Goal: Task Accomplishment & Management: Use online tool/utility

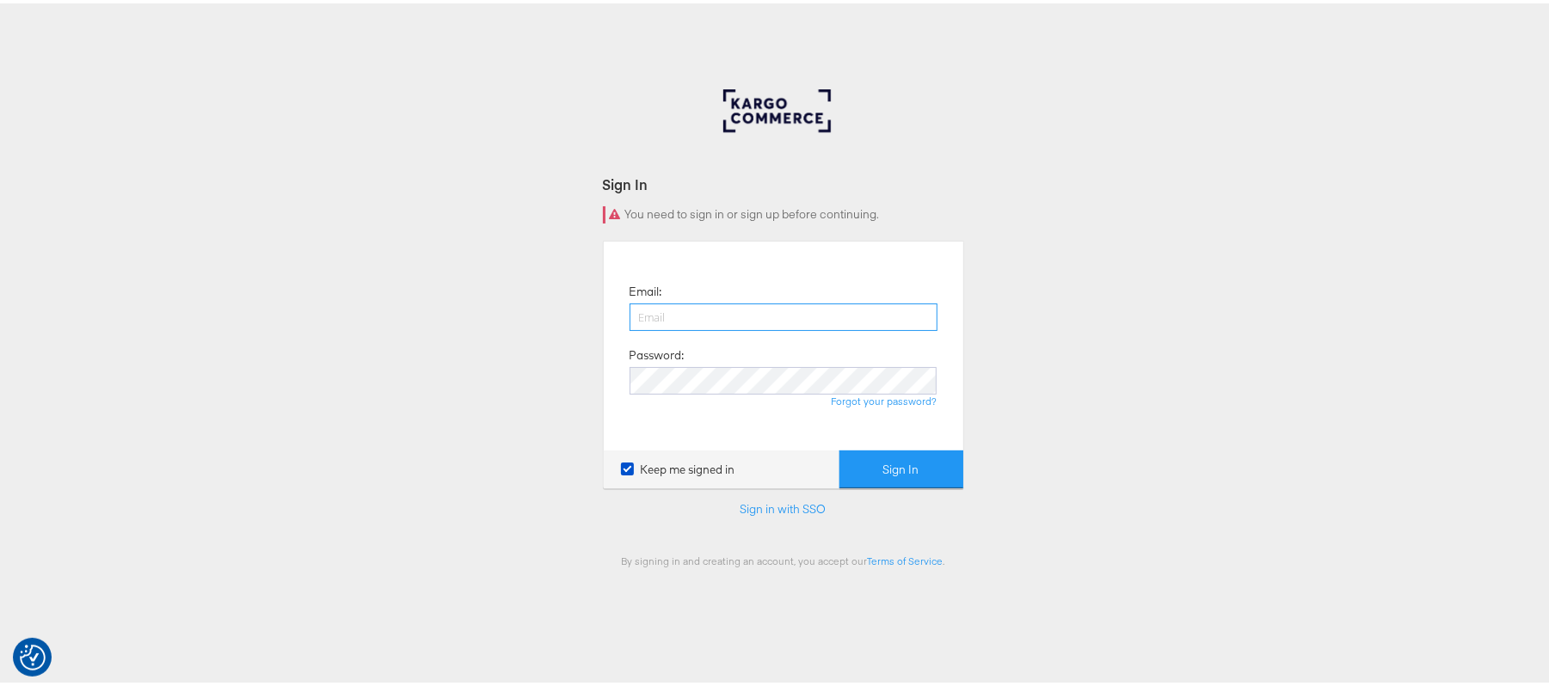
click at [743, 324] on input "email" at bounding box center [784, 314] width 308 height 28
type input "sanjana.pradhan@kargo.com"
click at [881, 458] on button "Sign In" at bounding box center [902, 466] width 124 height 39
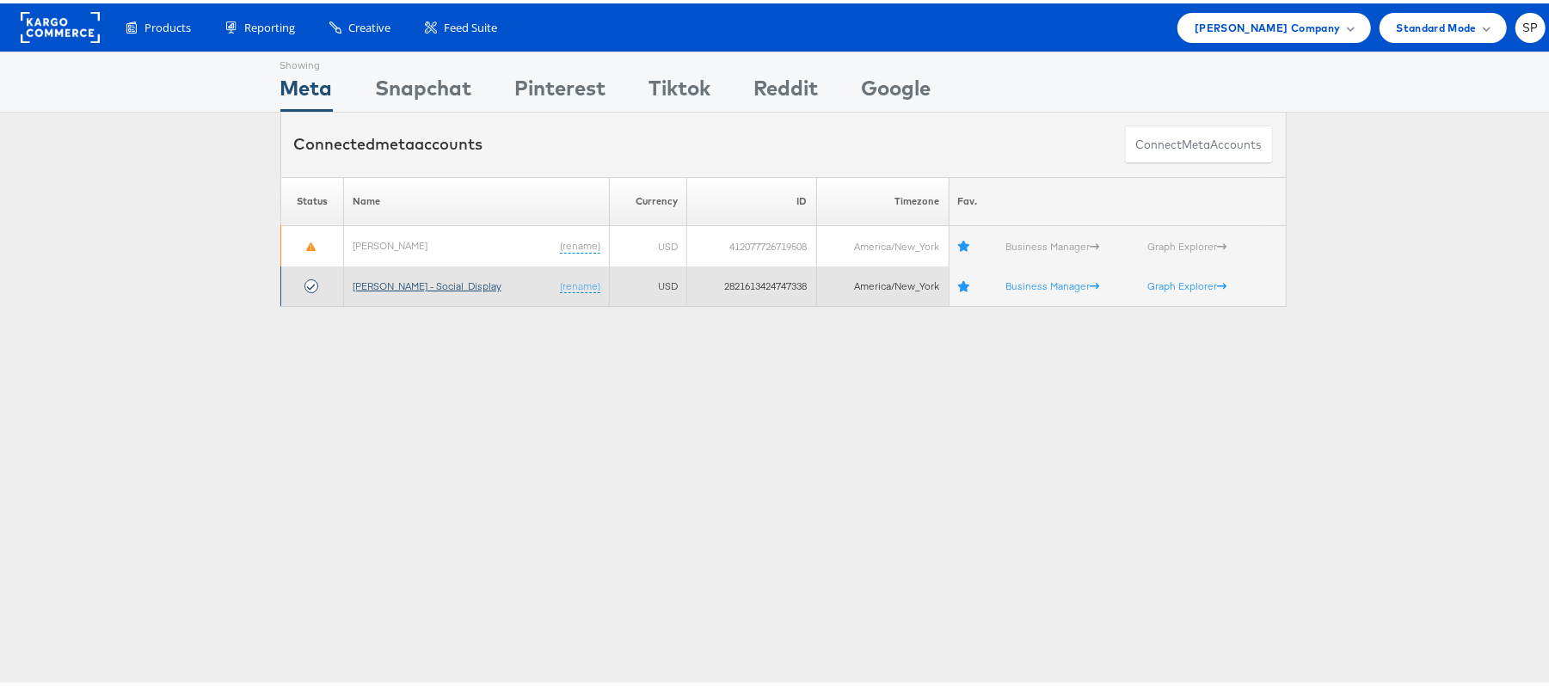
click at [392, 289] on link "[PERSON_NAME] - Social_Display" at bounding box center [427, 282] width 149 height 13
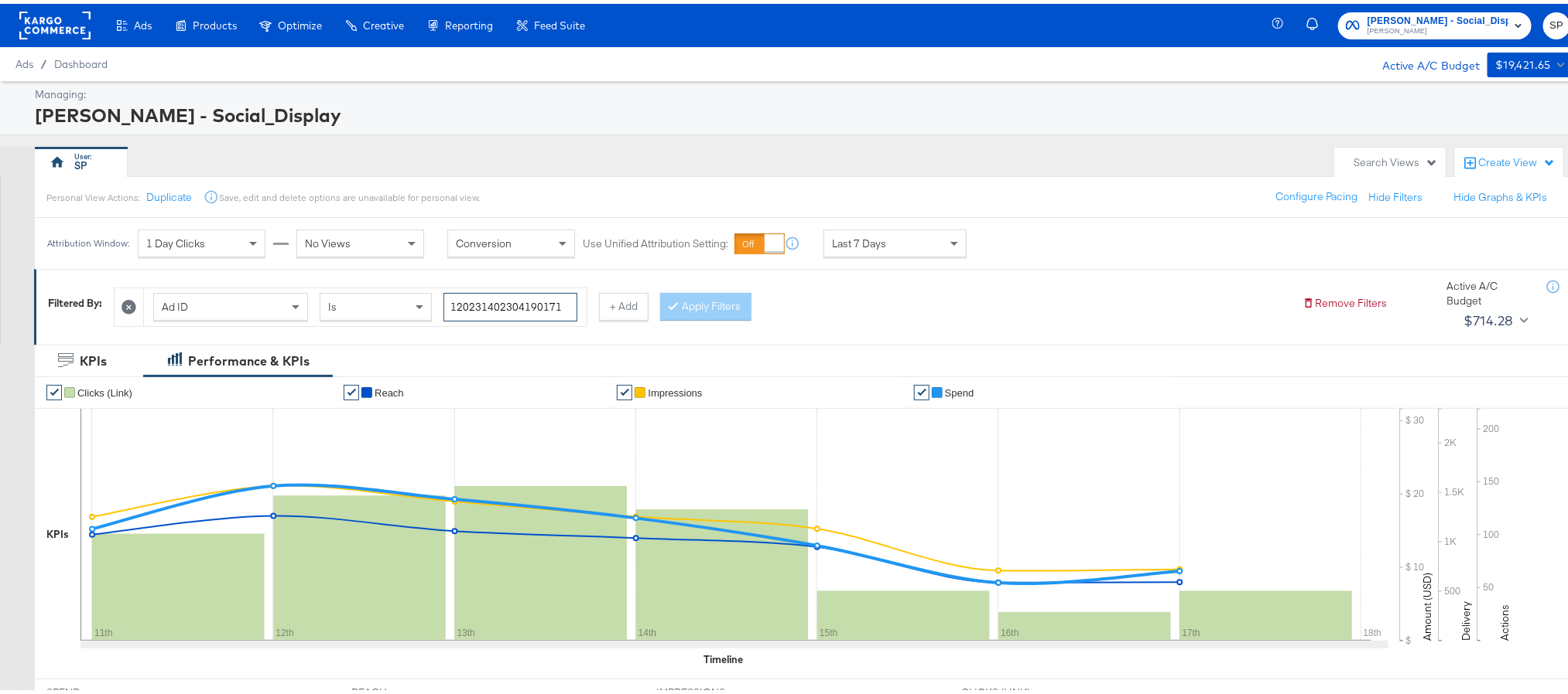
click at [541, 305] on input "120231402304190171" at bounding box center [510, 304] width 134 height 29
paste input "461622"
type input "120231404616220171"
click at [706, 314] on button "Apply Filters" at bounding box center [706, 303] width 92 height 28
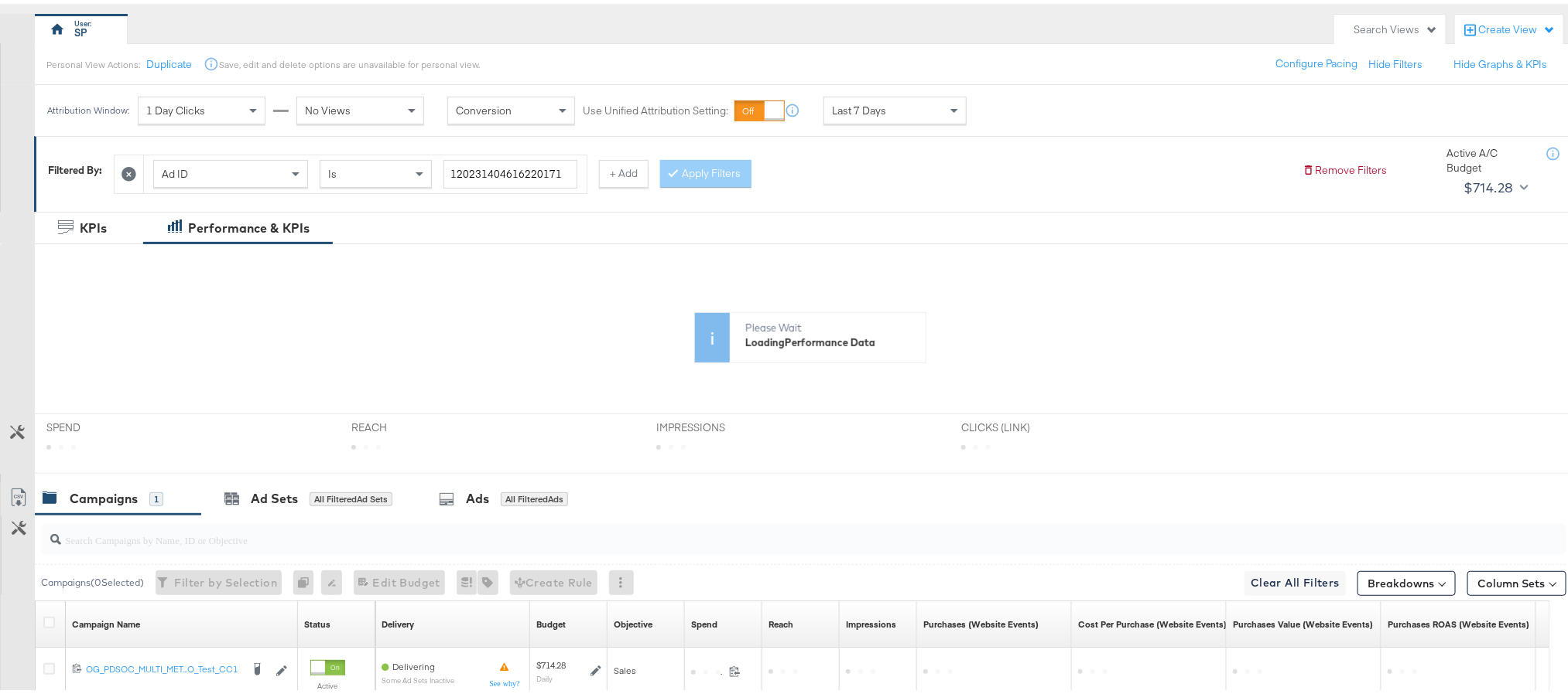
scroll to position [293, 0]
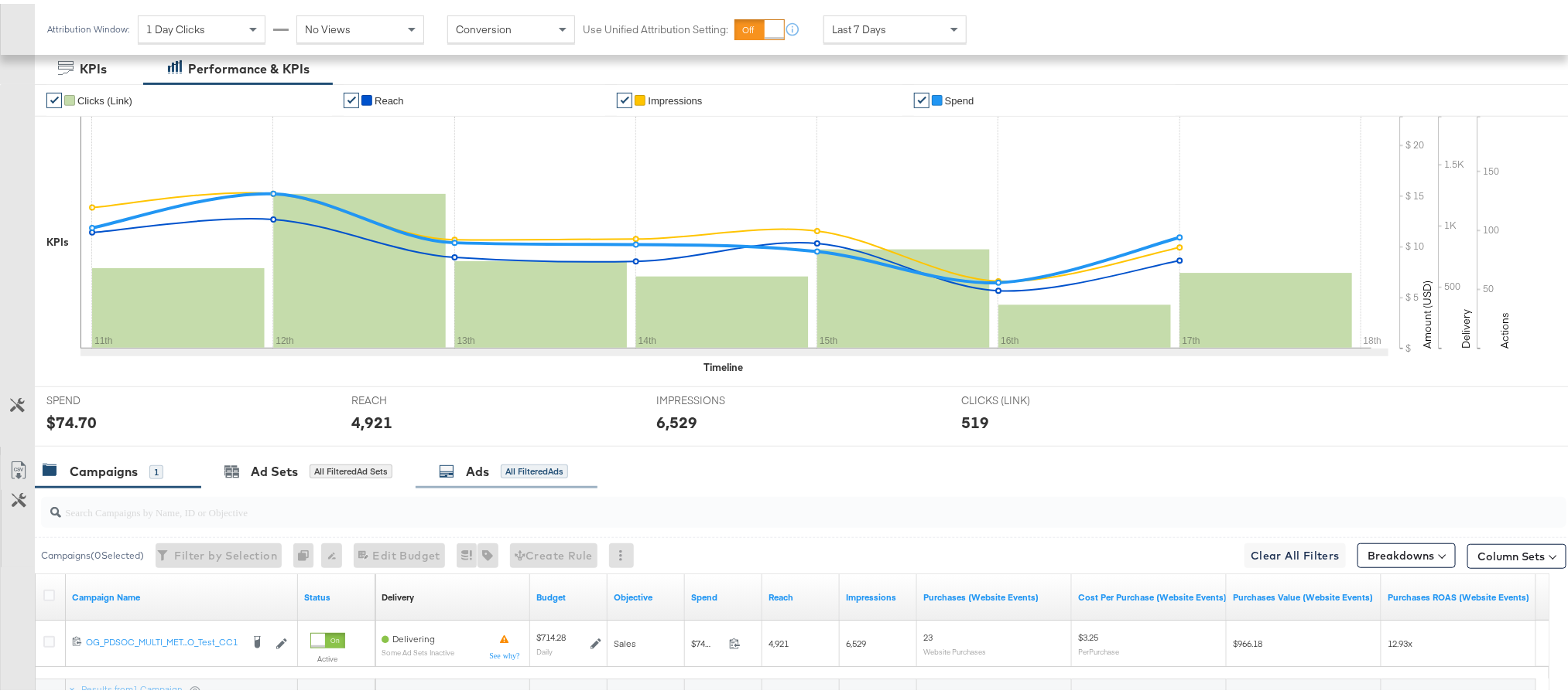
click at [474, 468] on div "Ads" at bounding box center [478, 468] width 23 height 18
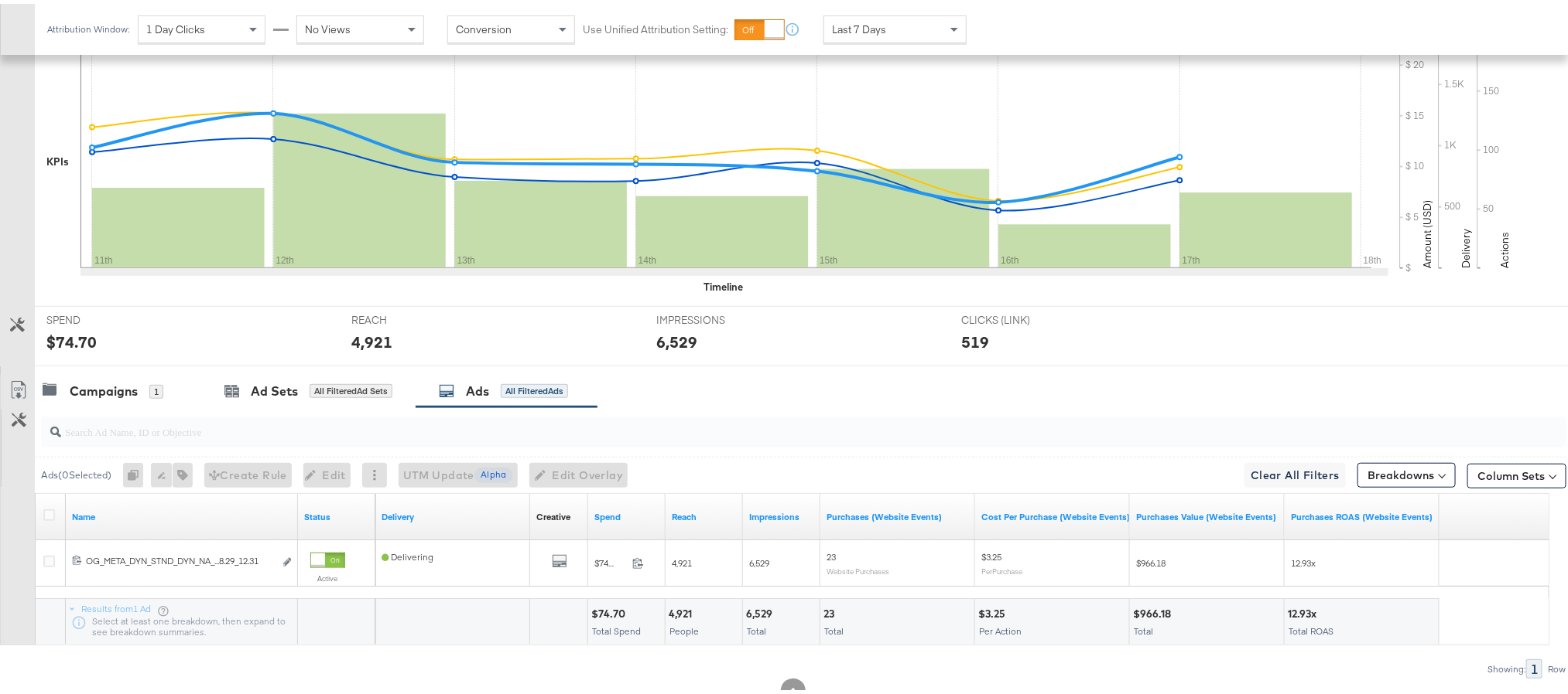
scroll to position [409, 0]
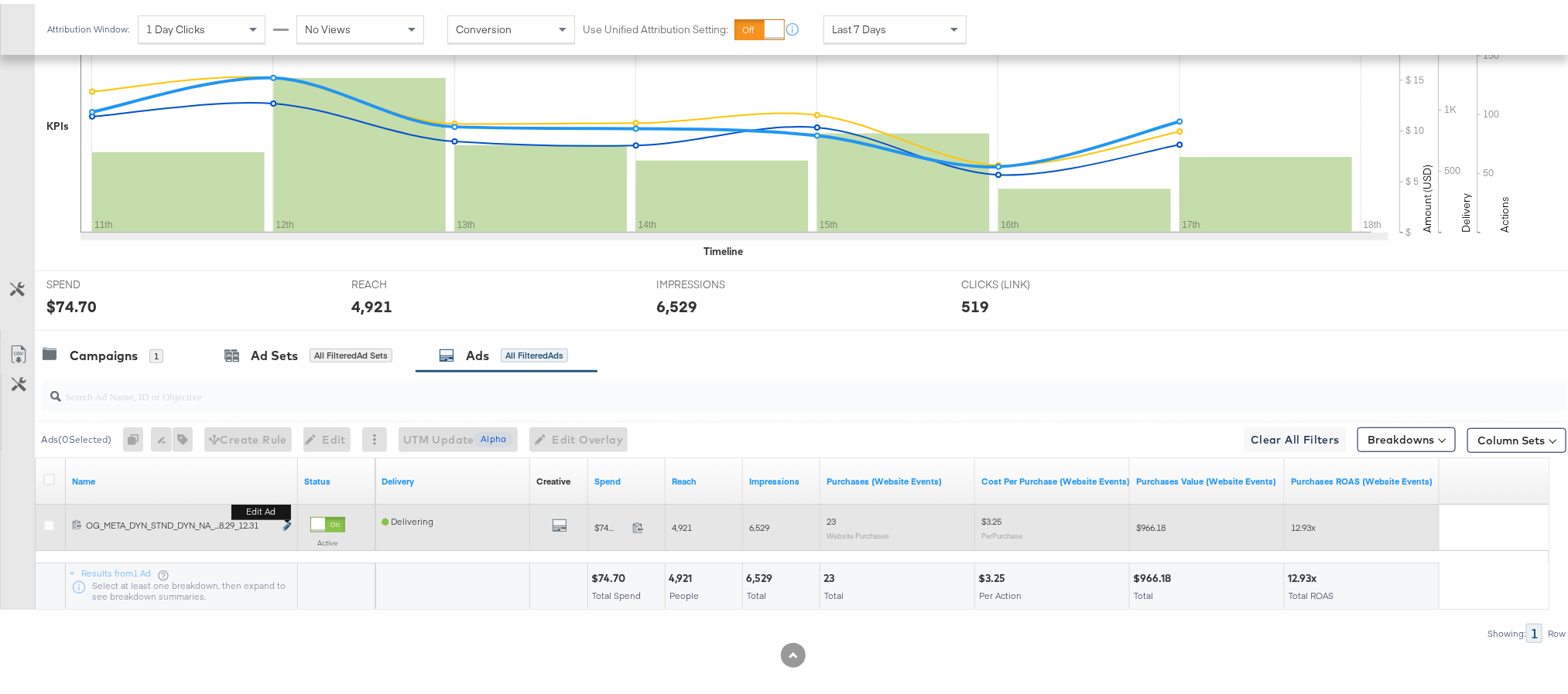
click at [284, 528] on icon "link" at bounding box center [287, 522] width 8 height 8
click at [282, 531] on button "Edit ad" at bounding box center [287, 524] width 9 height 16
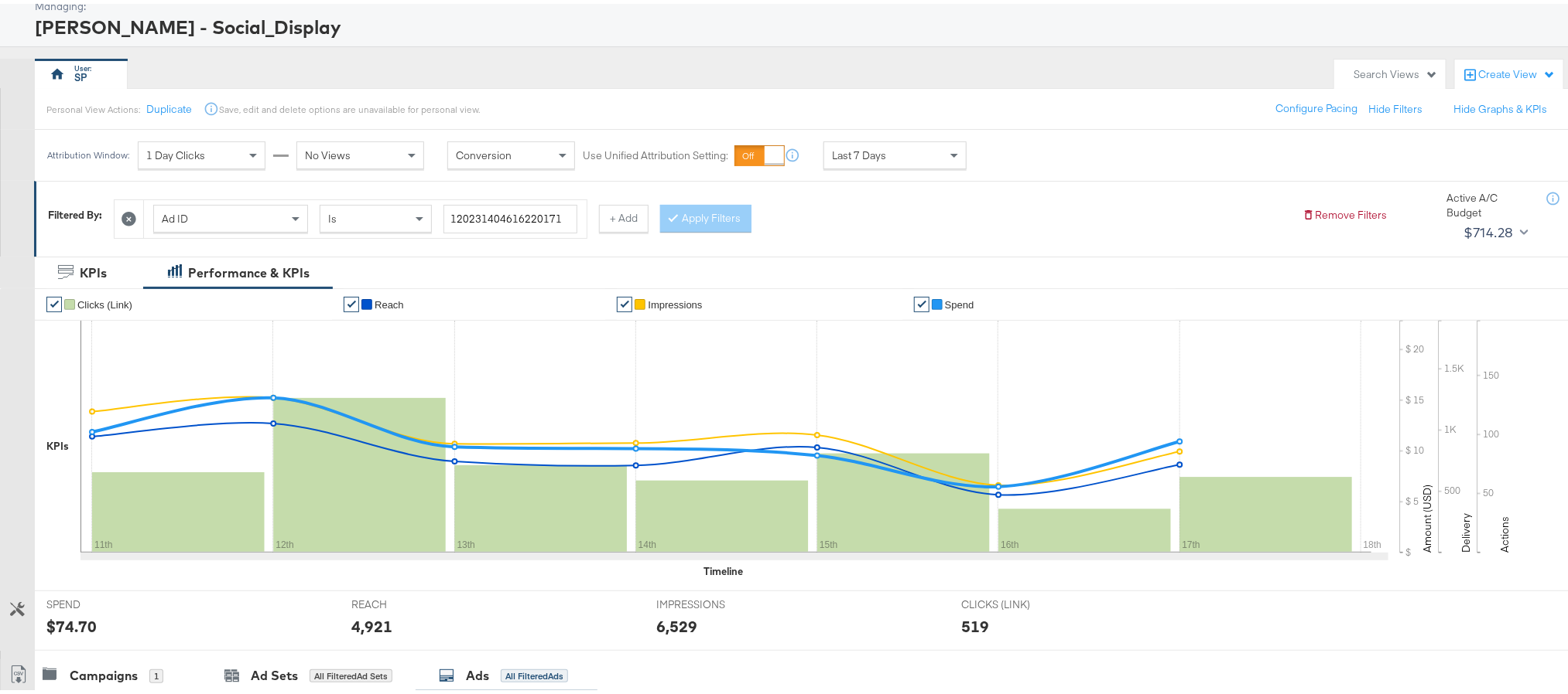
scroll to position [0, 0]
